Goal: Transaction & Acquisition: Purchase product/service

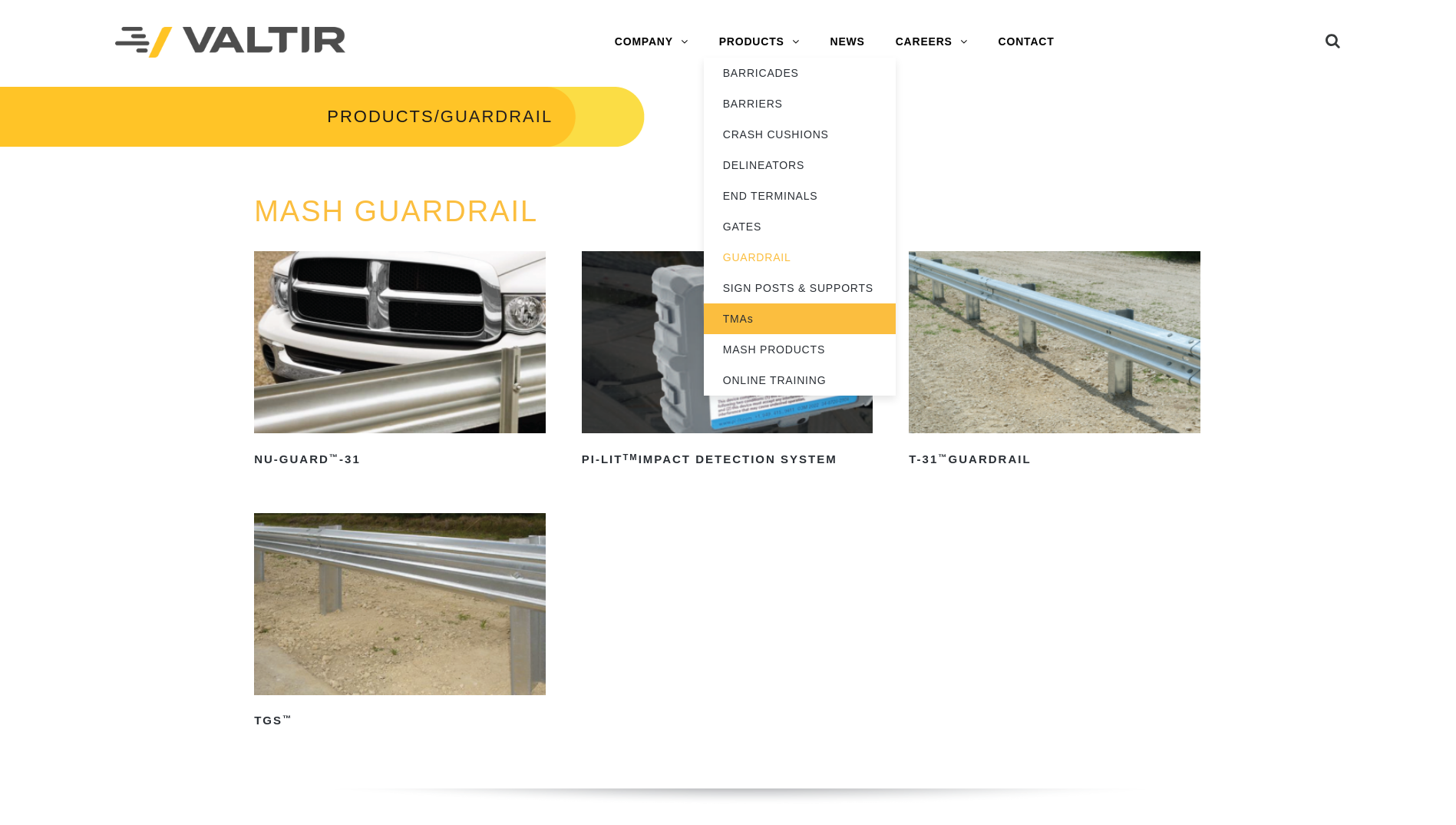
click at [744, 314] on link "TMAs" at bounding box center [799, 319] width 191 height 31
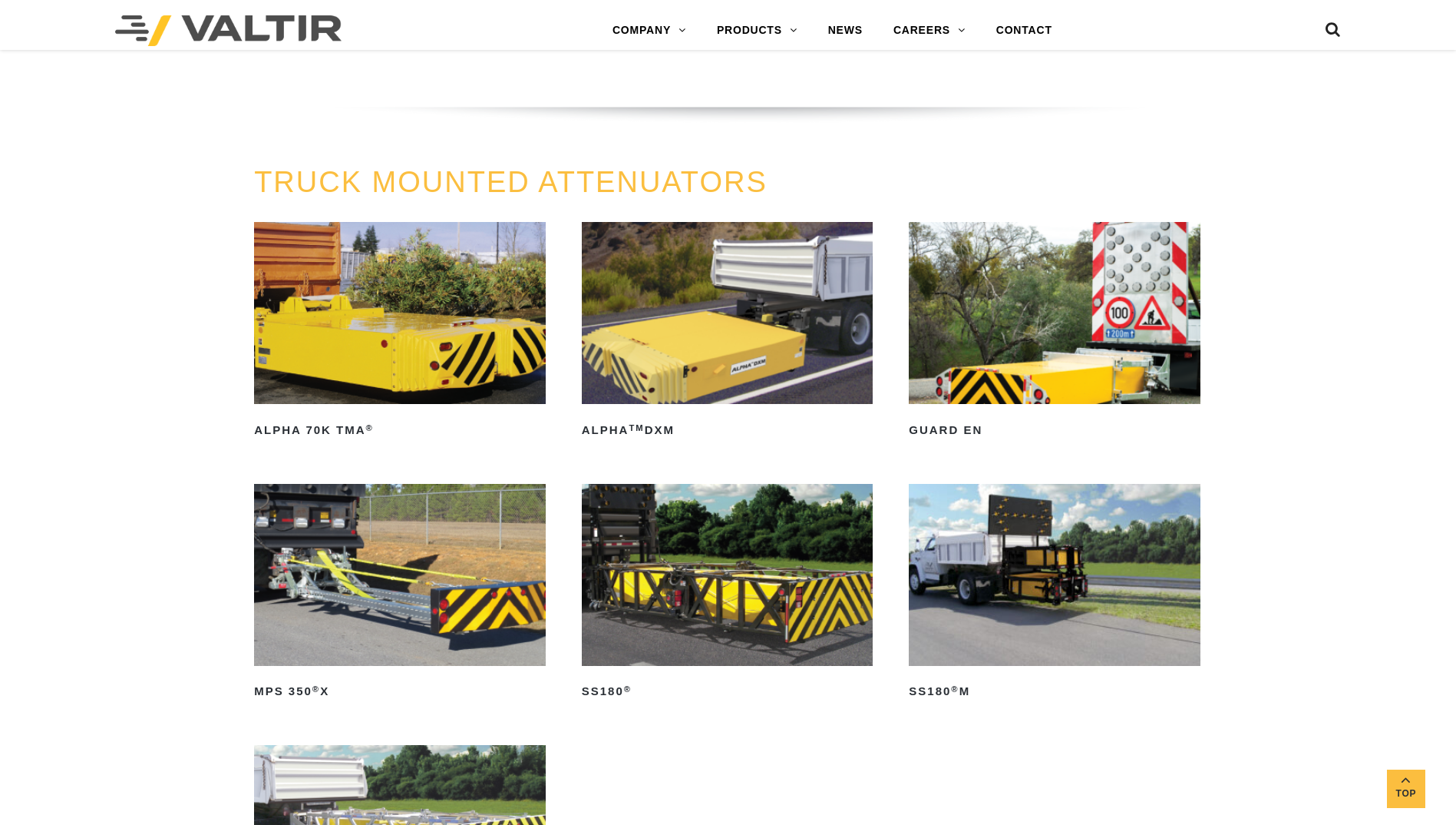
scroll to position [691, 0]
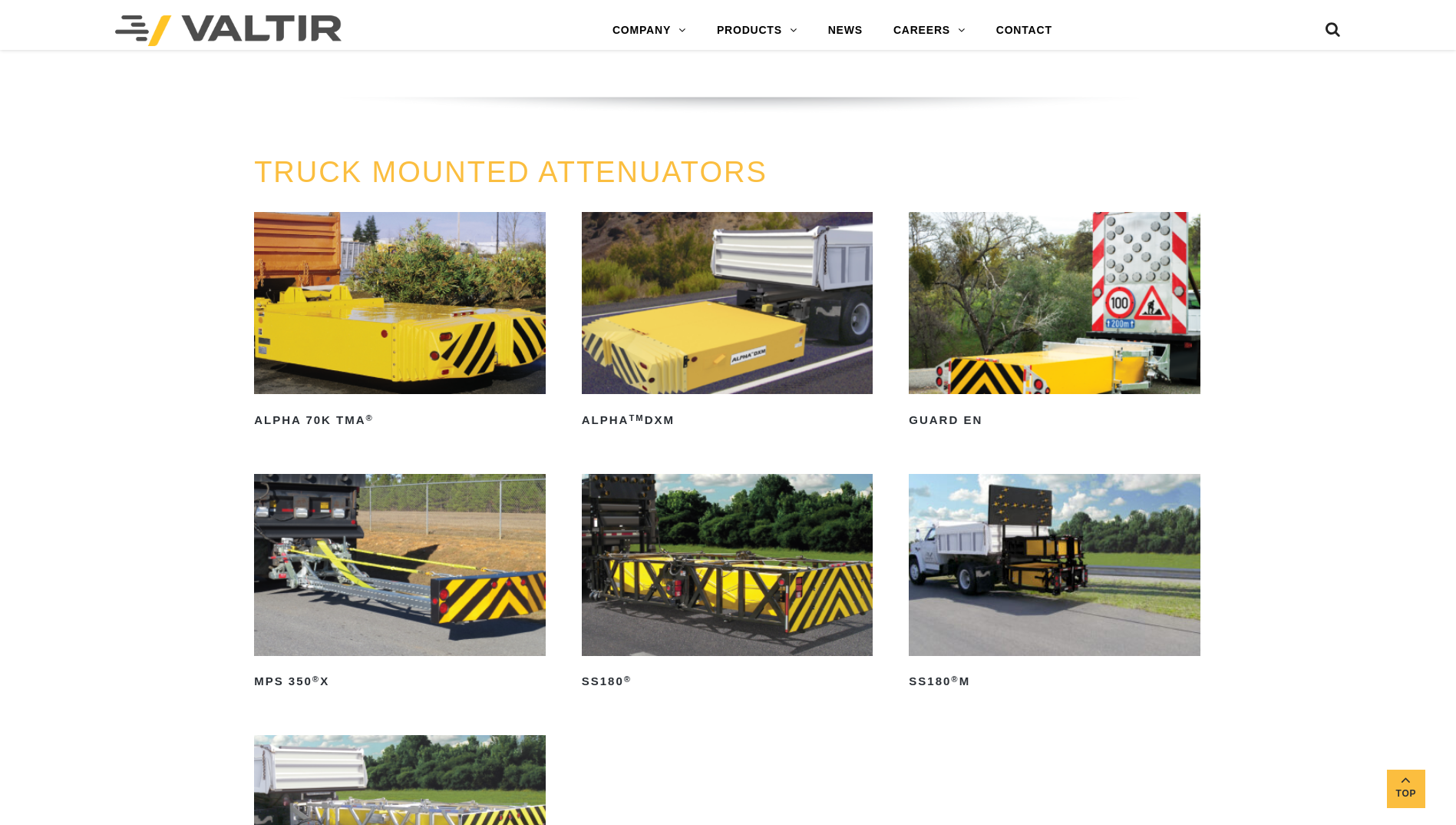
click at [352, 570] on img at bounding box center [399, 564] width 292 height 182
